Goal: Transaction & Acquisition: Purchase product/service

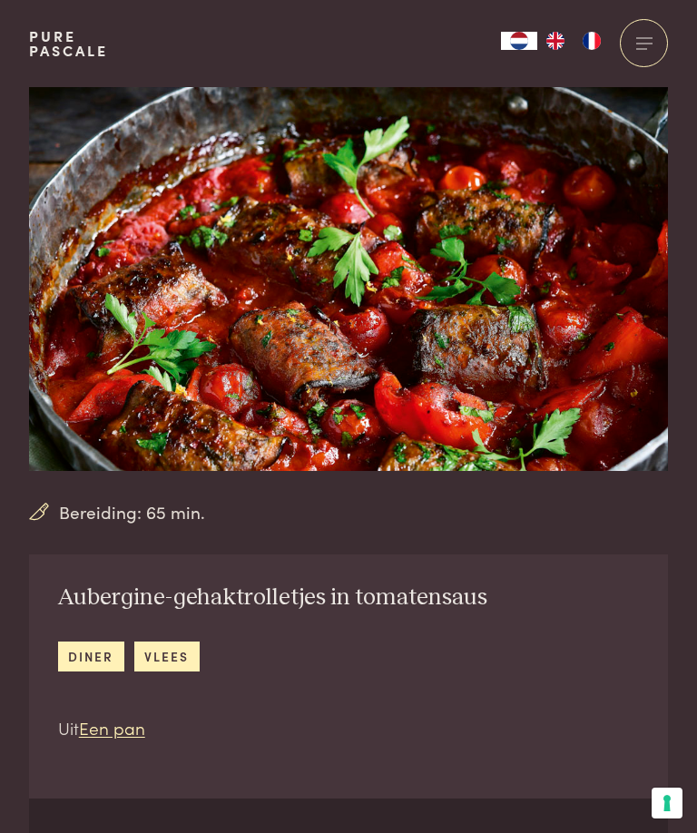
click at [592, 46] on img "FR" at bounding box center [592, 41] width 22 height 18
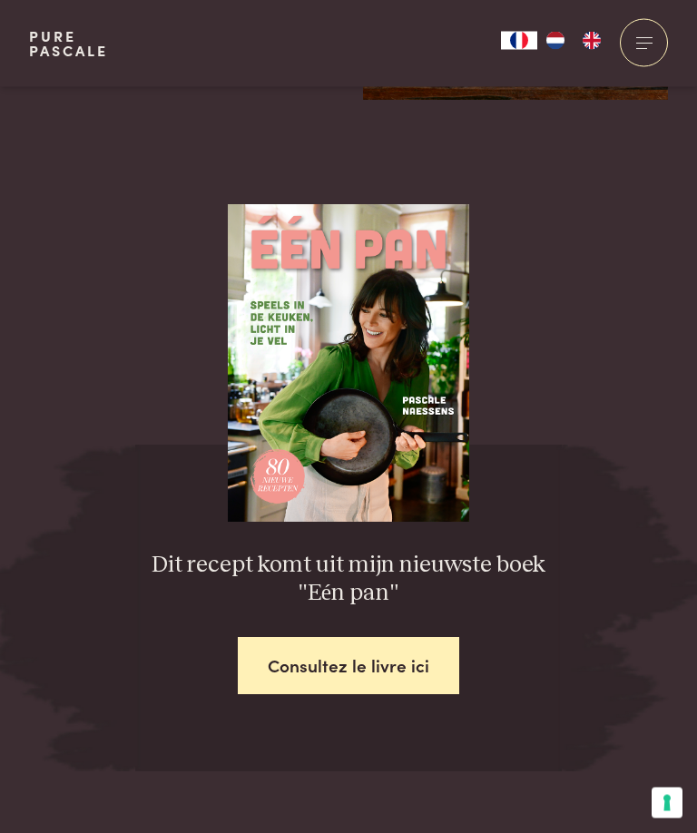
scroll to position [2762, 0]
click at [329, 637] on link "Consultez le livre ici" at bounding box center [348, 665] width 221 height 57
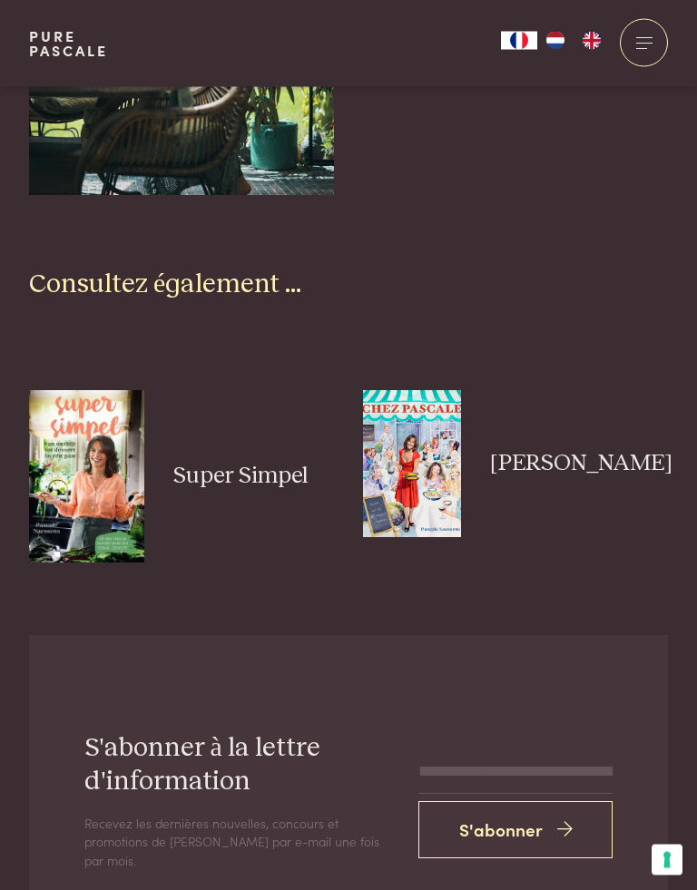
scroll to position [5215, 0]
click at [416, 437] on img at bounding box center [412, 462] width 98 height 147
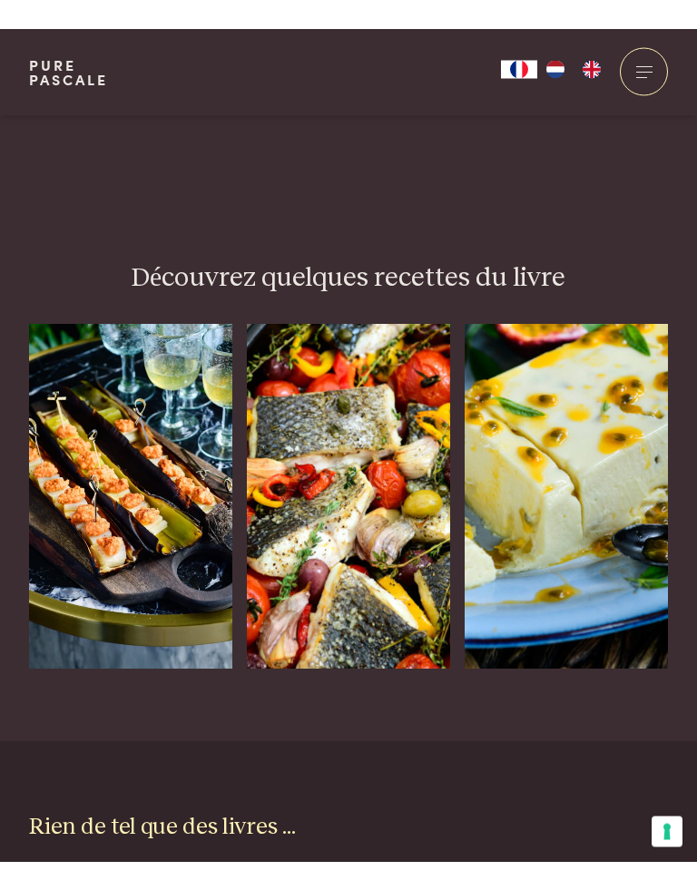
scroll to position [1464, 0]
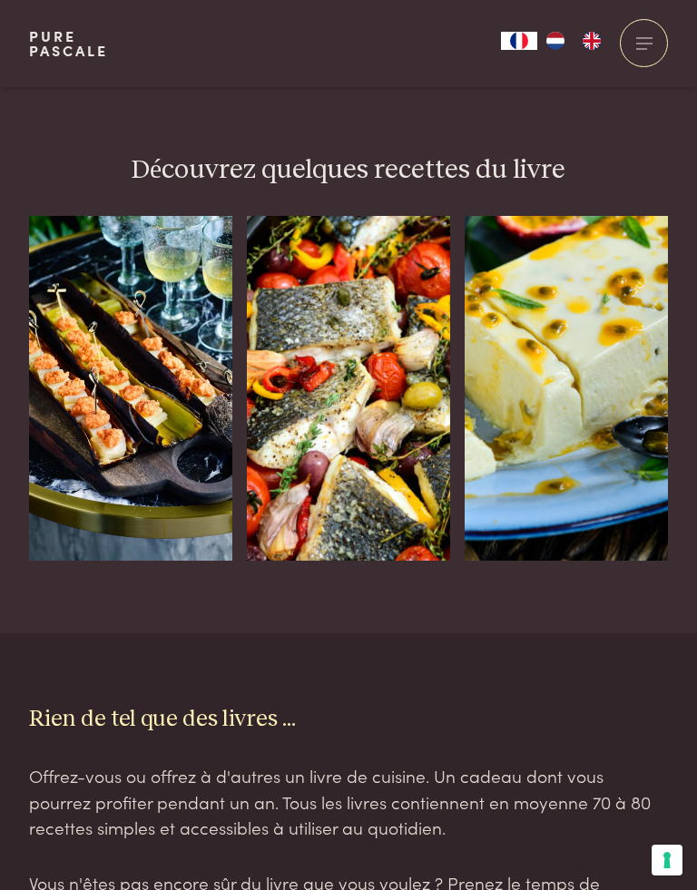
click at [434, 605] on icon at bounding box center [425, 618] width 15 height 26
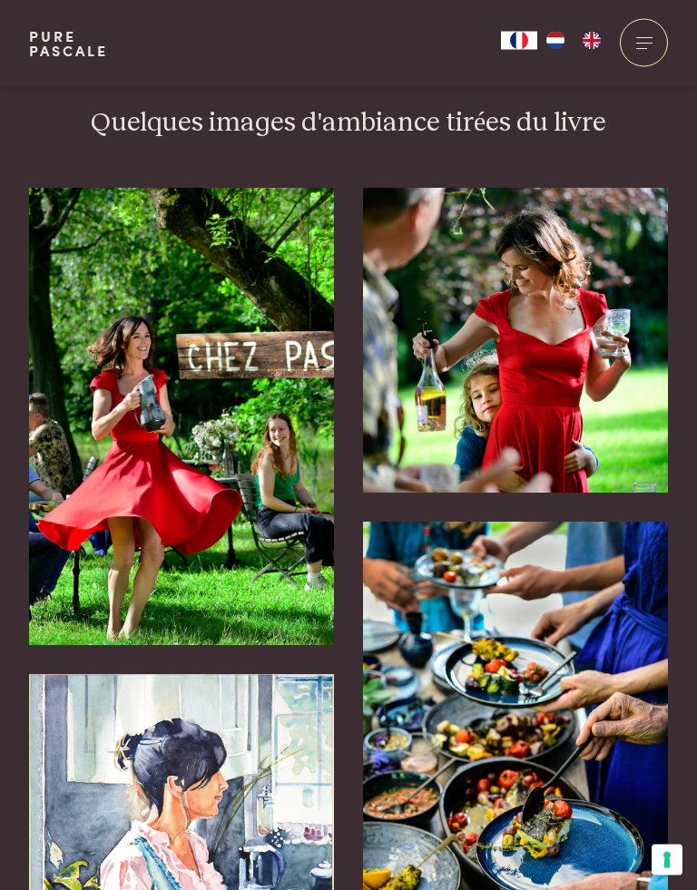
scroll to position [2978, 0]
click at [108, 780] on img at bounding box center [181, 902] width 305 height 457
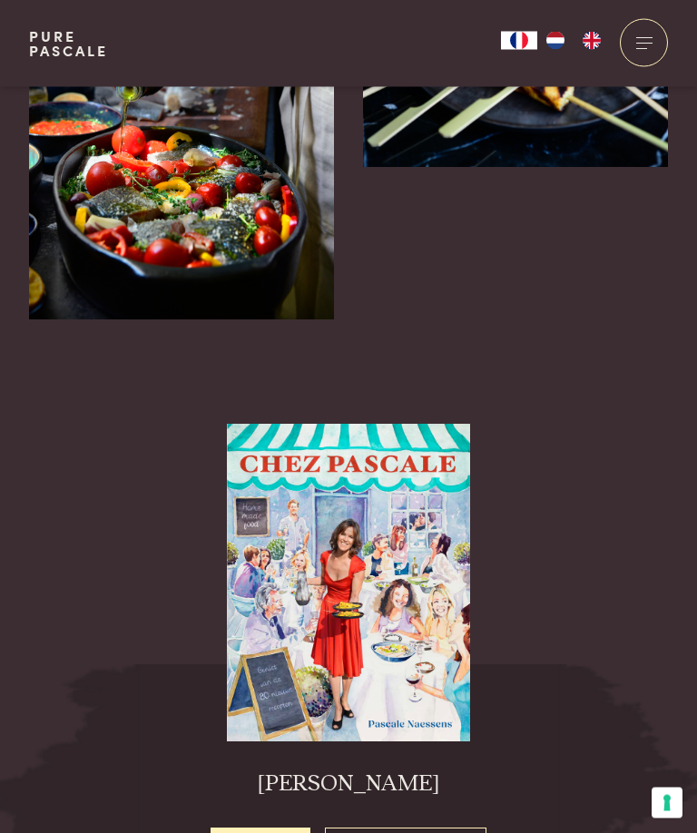
scroll to position [4756, 0]
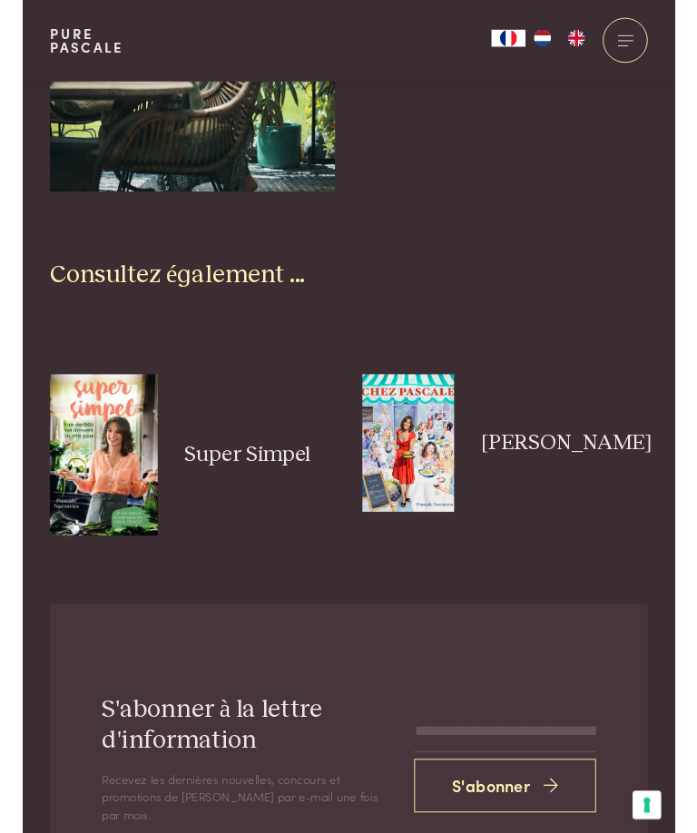
scroll to position [5142, 0]
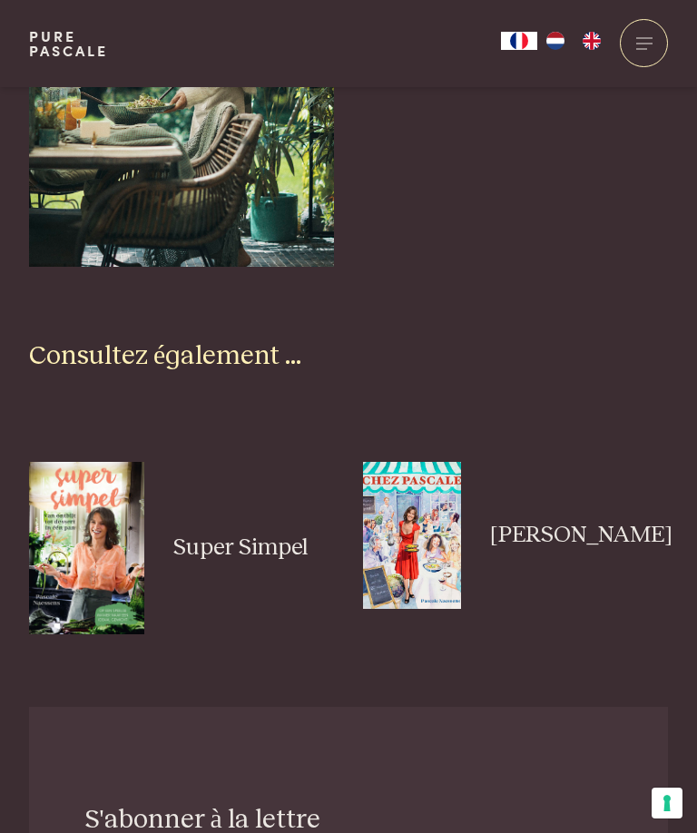
click at [85, 536] on img at bounding box center [86, 548] width 115 height 172
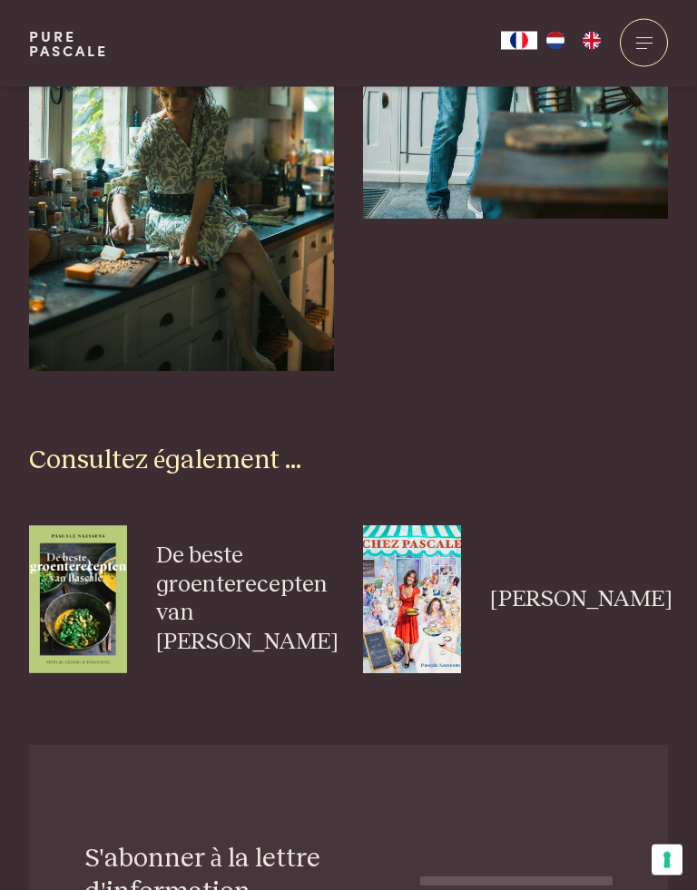
scroll to position [5130, 0]
click at [79, 601] on img at bounding box center [78, 598] width 98 height 147
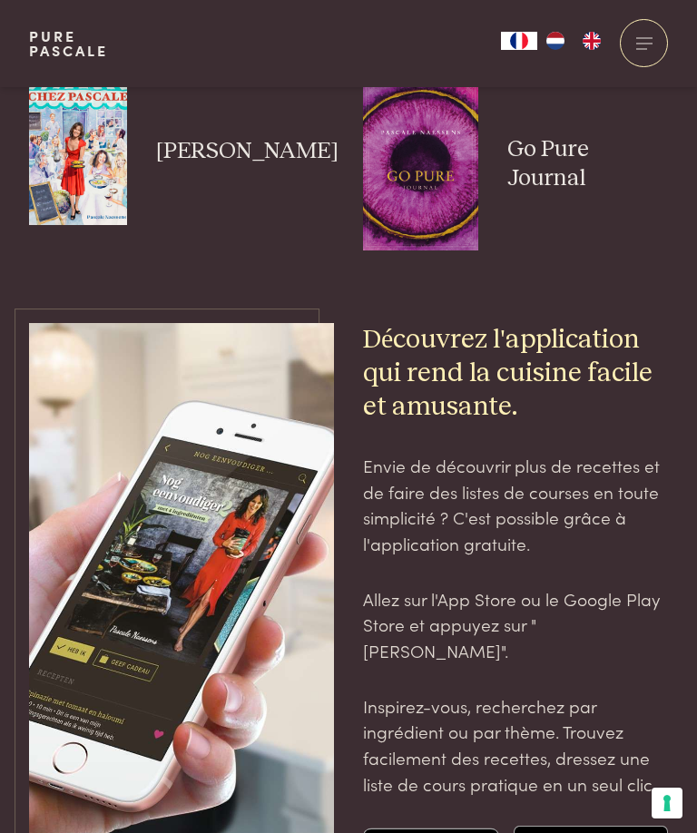
scroll to position [4498, 0]
